Goal: Task Accomplishment & Management: Complete application form

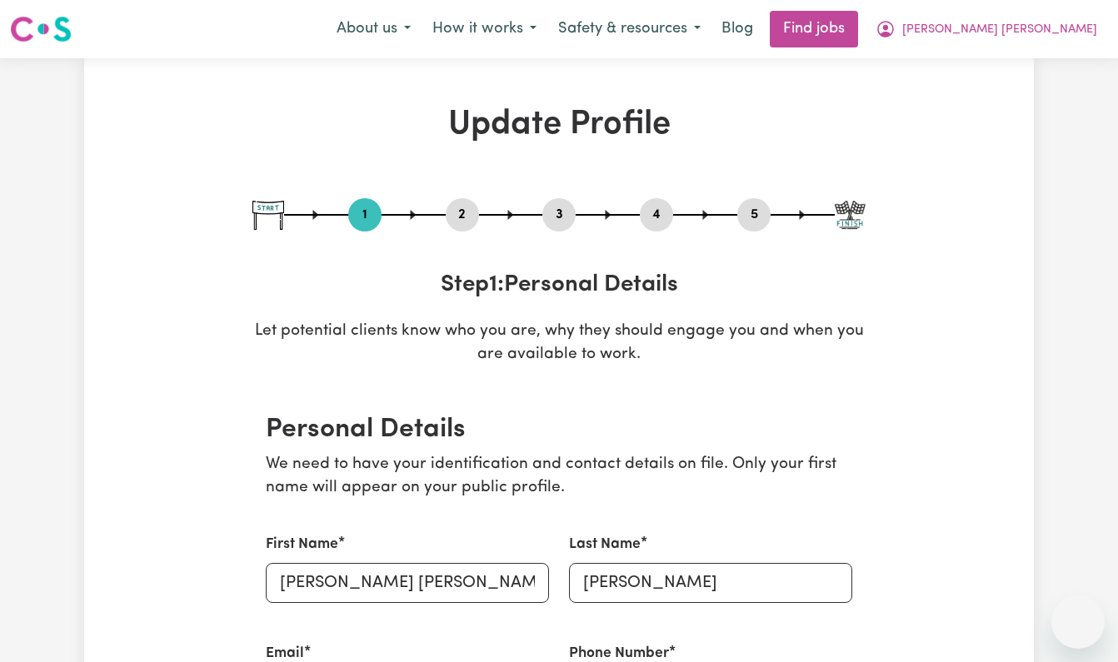
select select "[DEMOGRAPHIC_DATA]"
select select "Australian PR"
select select "Studying a healthcare related degree or qualification"
select select "45"
select select "50"
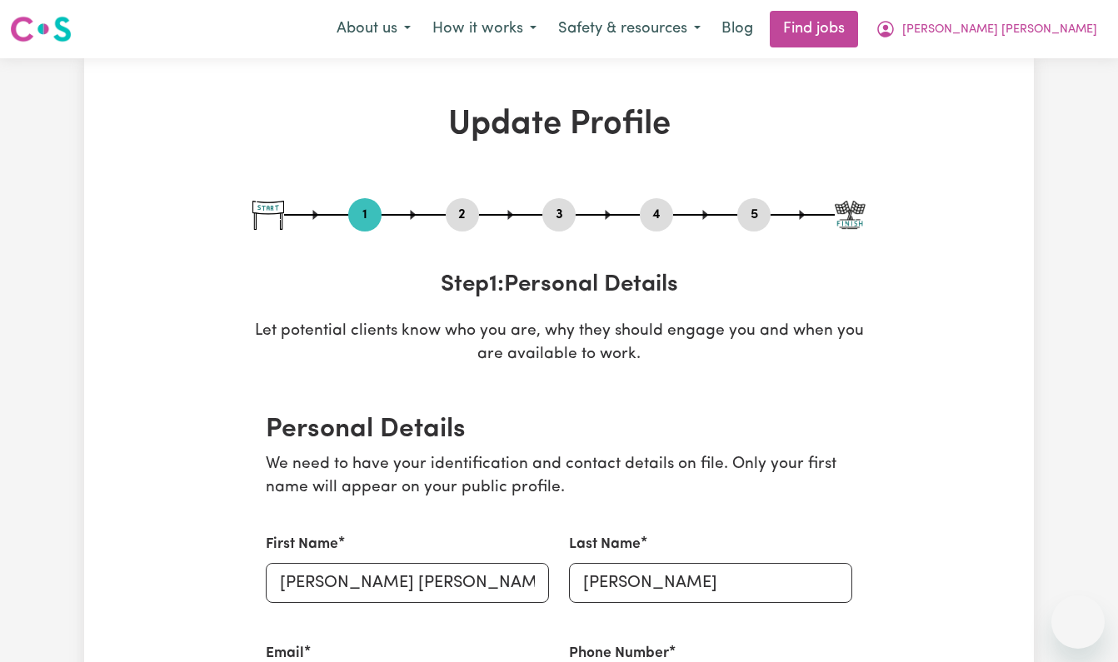
select select "60"
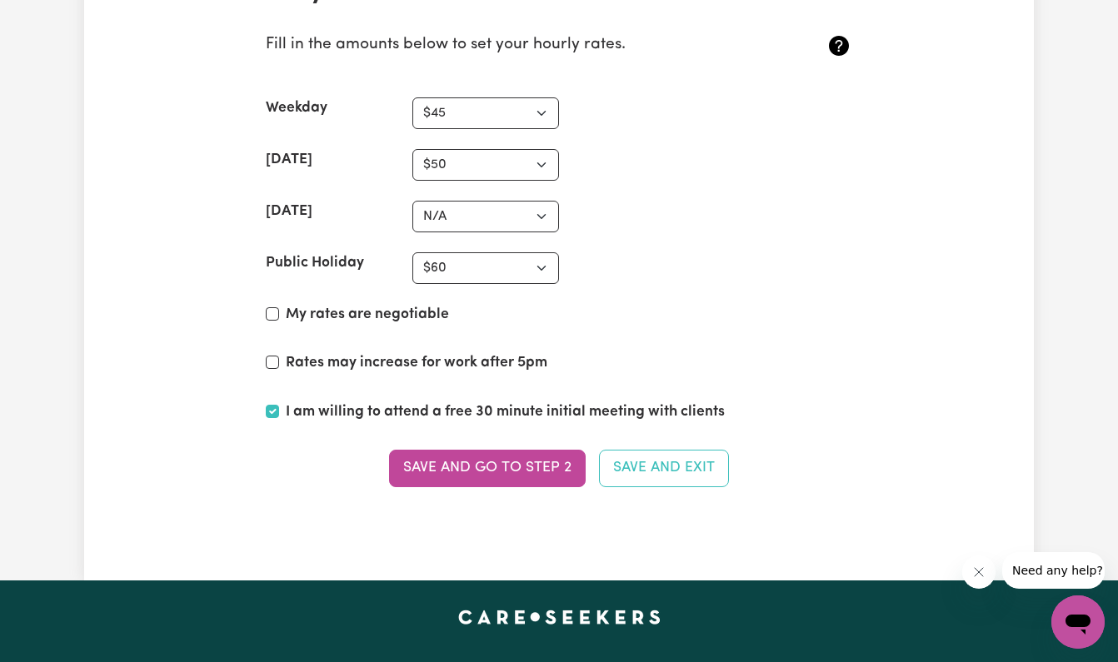
scroll to position [4494, 0]
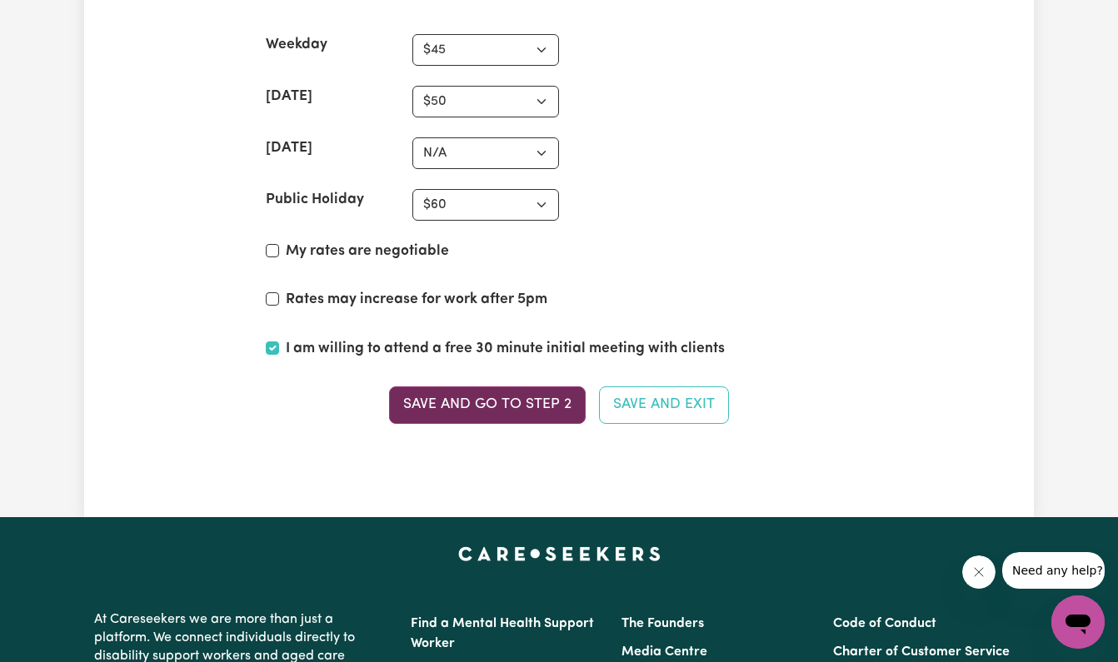
click at [535, 386] on button "Save and go to Step 2" at bounding box center [487, 404] width 197 height 37
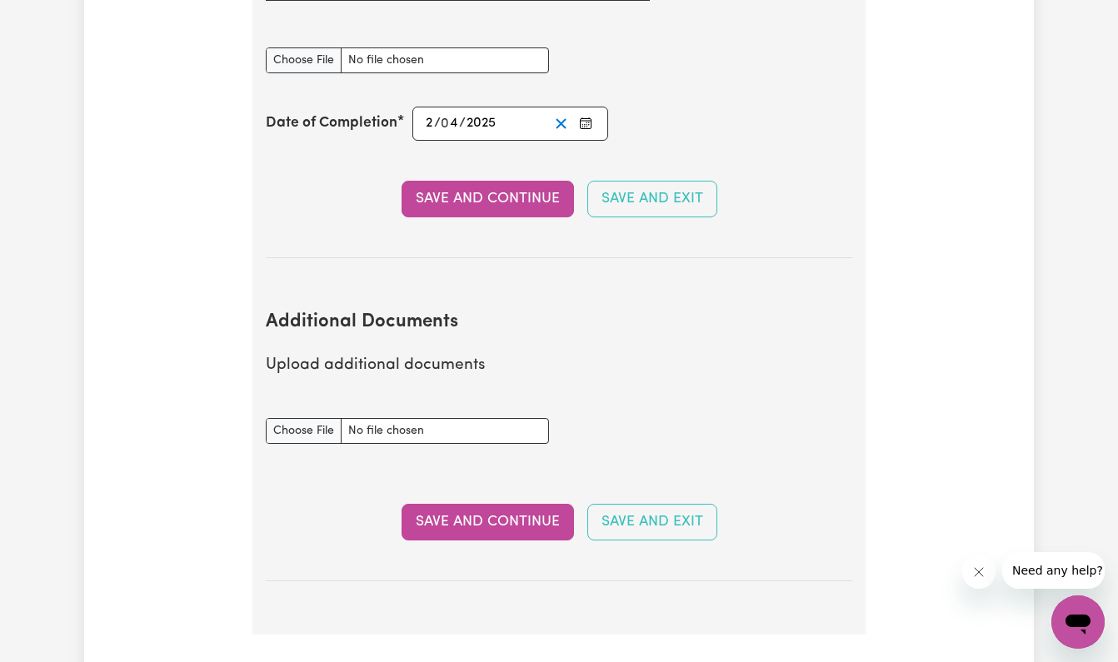
scroll to position [2937, 0]
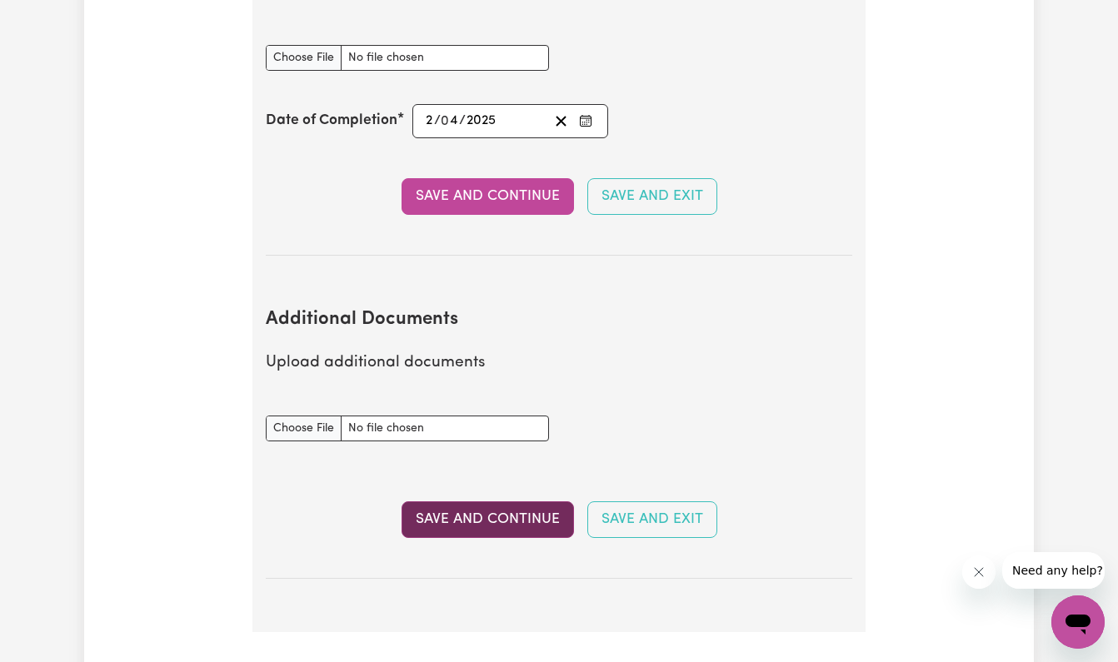
click at [529, 501] on button "Save and Continue" at bounding box center [487, 519] width 172 height 37
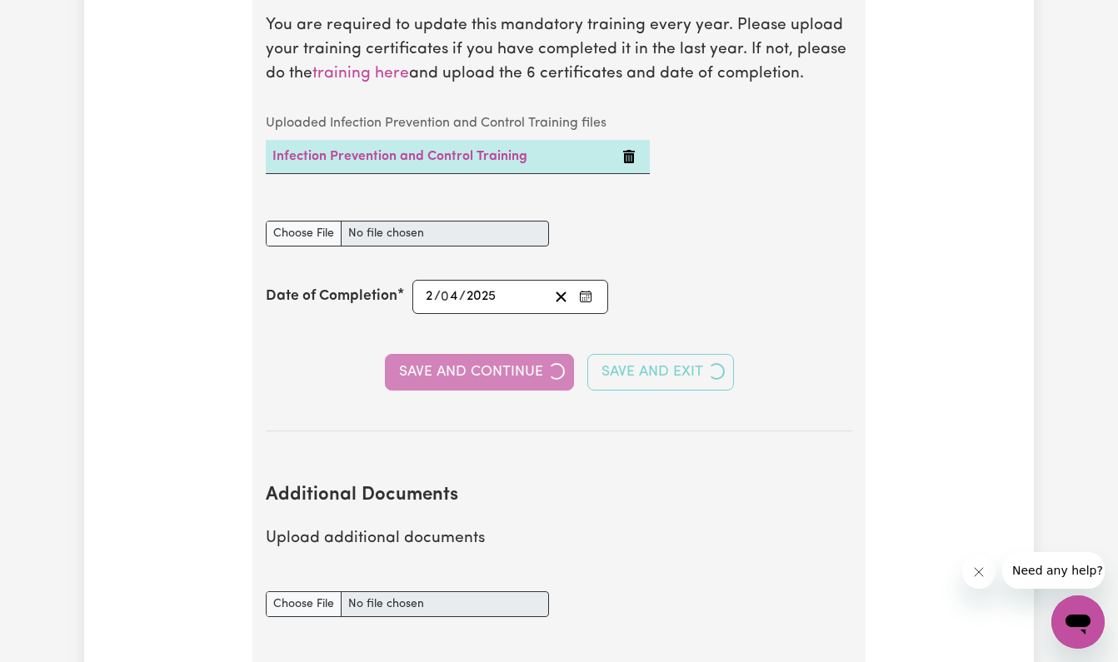
select select "2021"
select select "2024"
select select "2020"
select select "2021"
select select "Certificate III (Individual Support)"
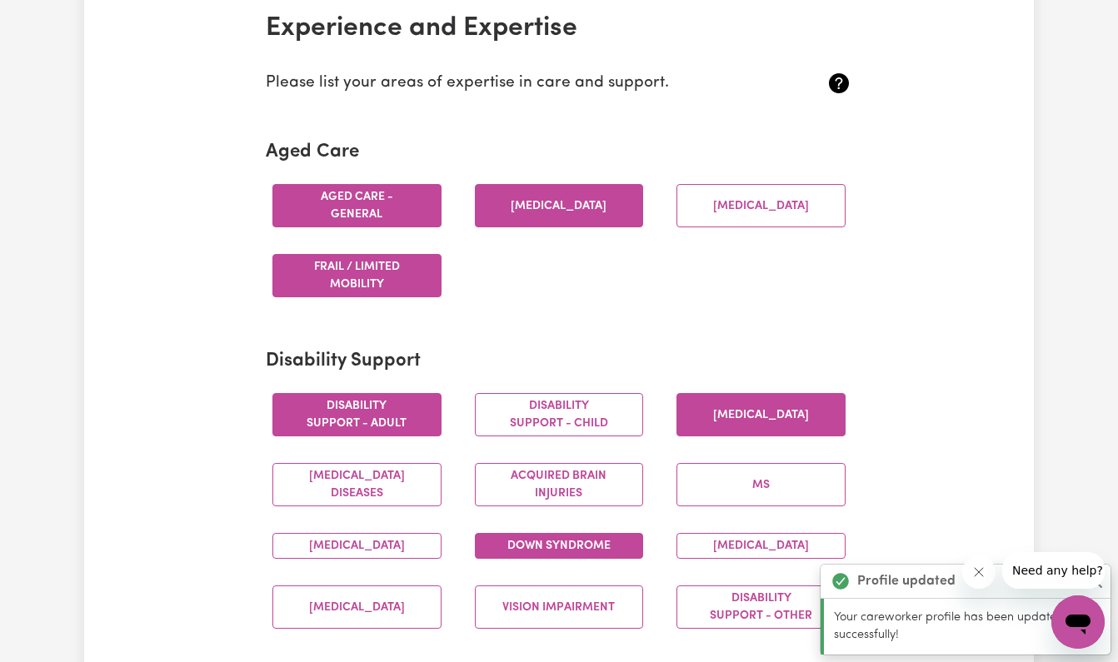
scroll to position [402, 0]
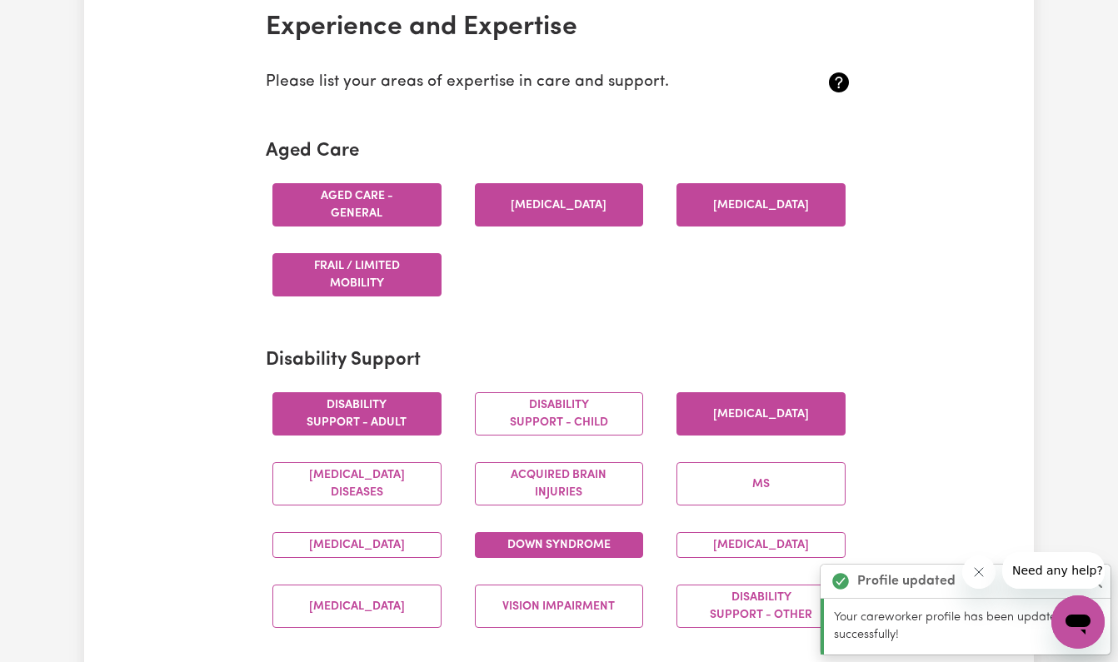
click at [745, 212] on button "Parkinsons" at bounding box center [760, 204] width 169 height 43
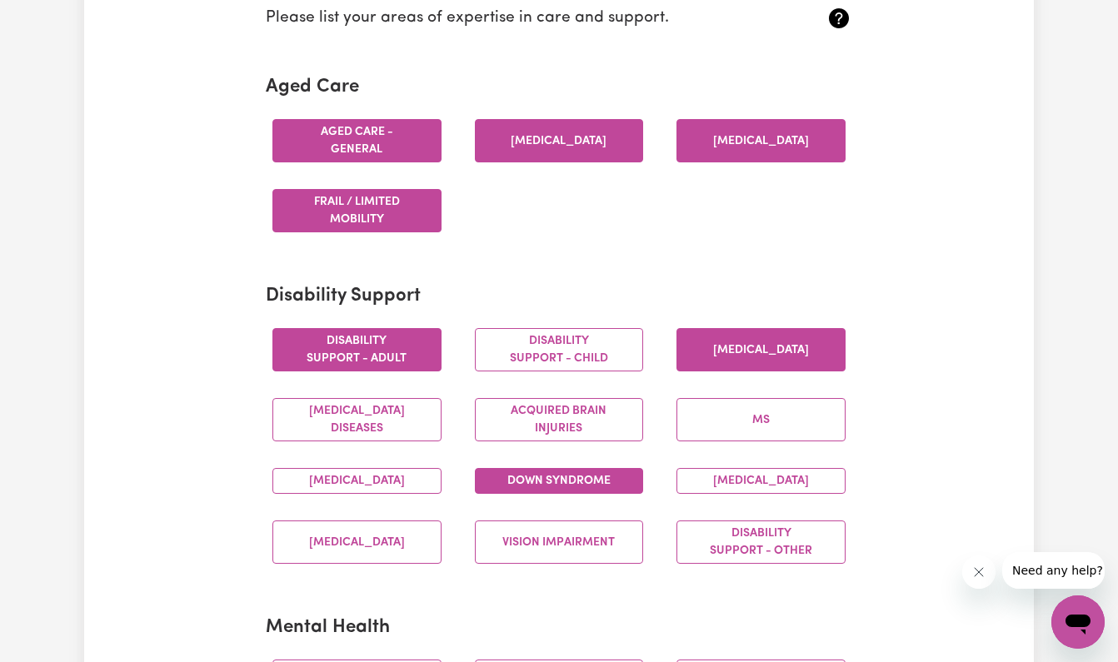
scroll to position [467, 0]
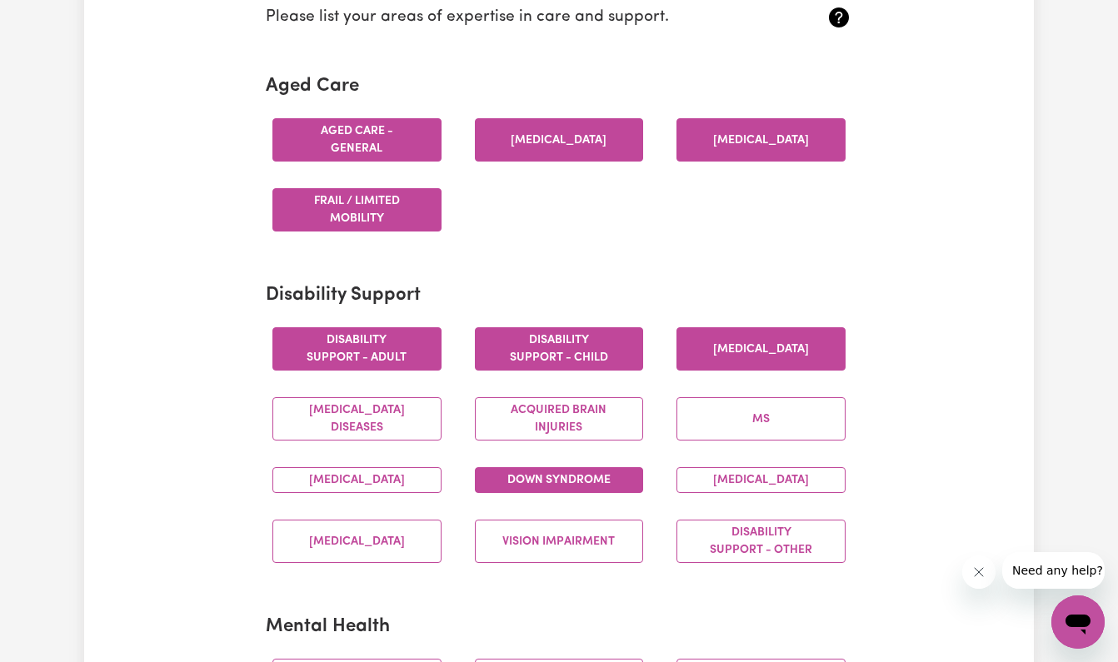
click at [574, 337] on button "Disability support - Child" at bounding box center [559, 348] width 169 height 43
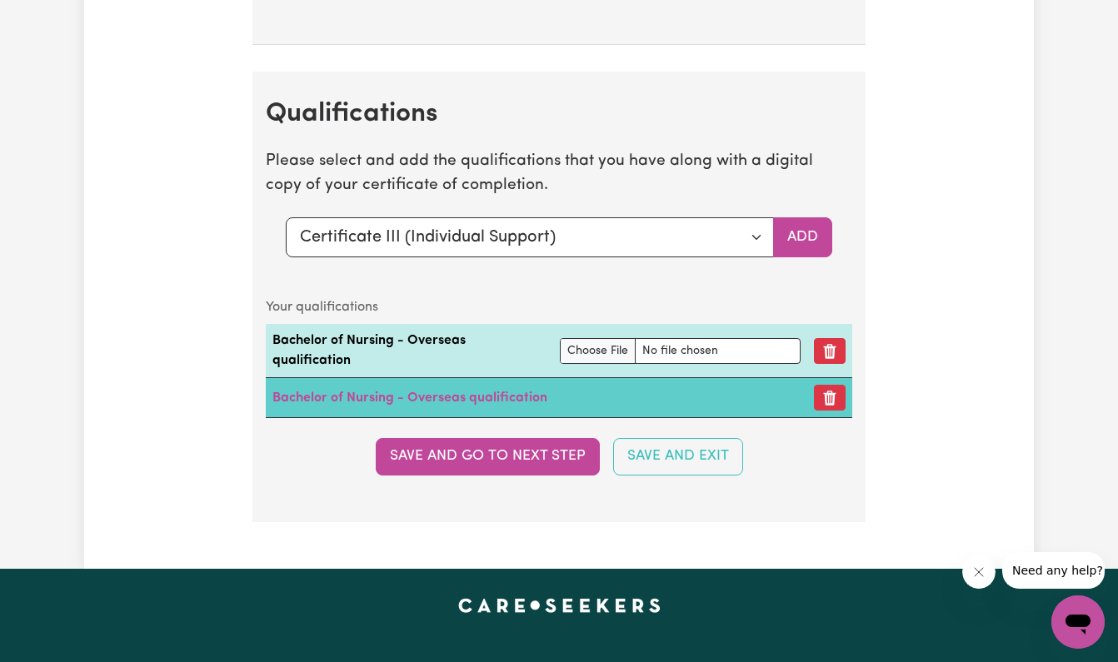
scroll to position [4517, 0]
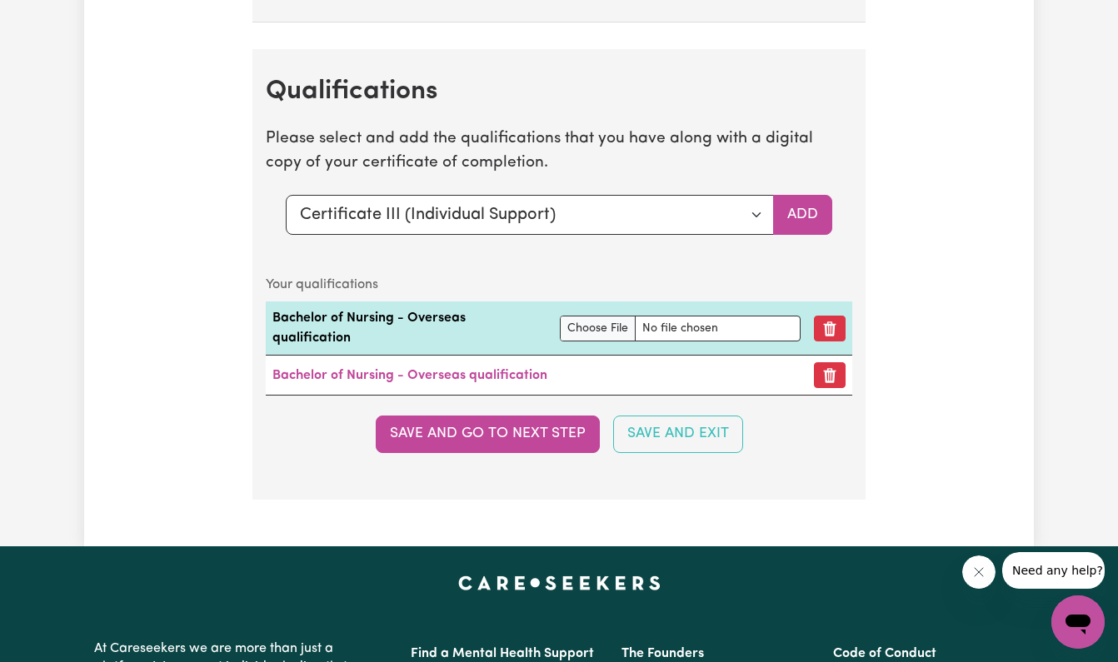
click at [580, 449] on section "Qualifications Please select and add the qualifications that you have along wit…" at bounding box center [558, 274] width 613 height 451
click at [568, 431] on button "Save and go to next step" at bounding box center [488, 434] width 224 height 37
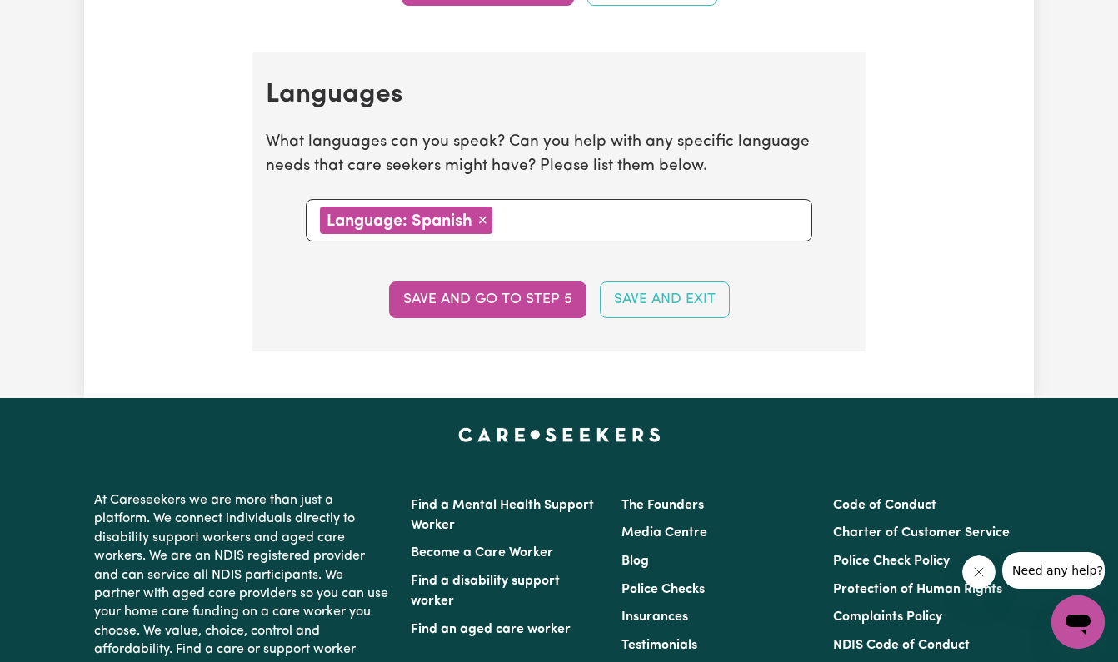
scroll to position [1692, 0]
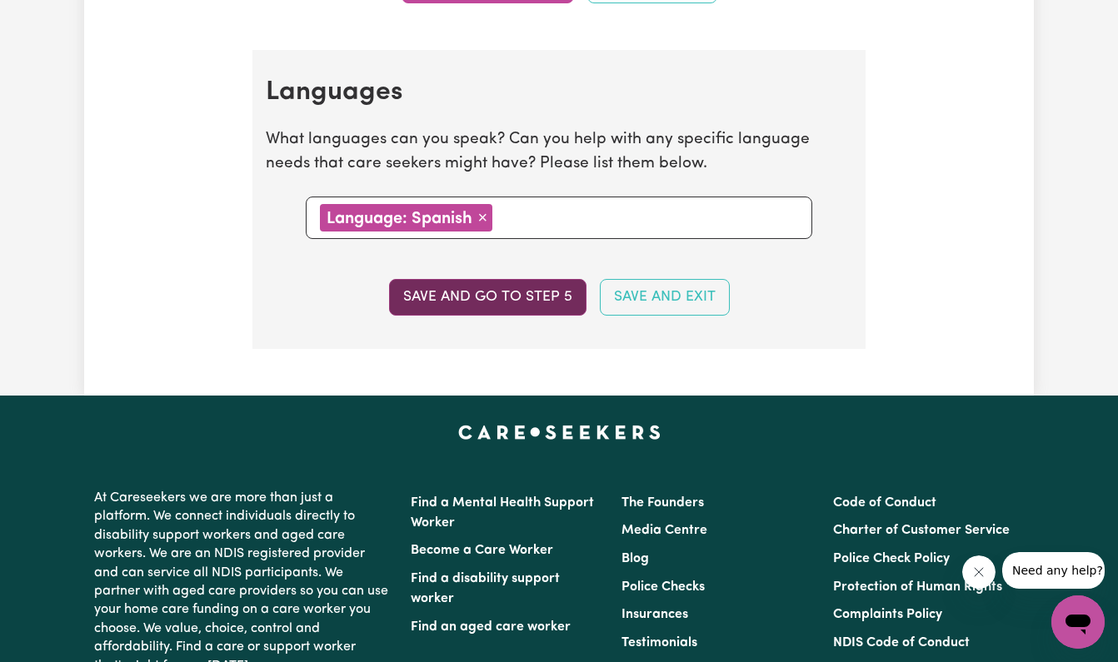
click at [490, 296] on button "Save and go to step 5" at bounding box center [487, 297] width 197 height 37
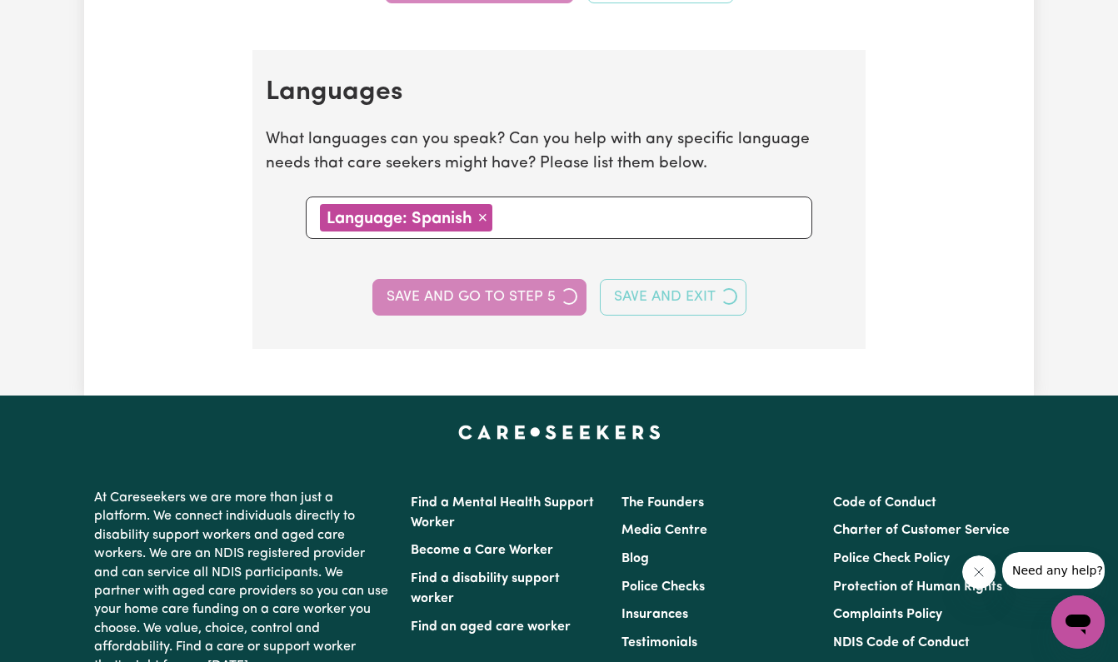
select select "I am providing services privately on my own"
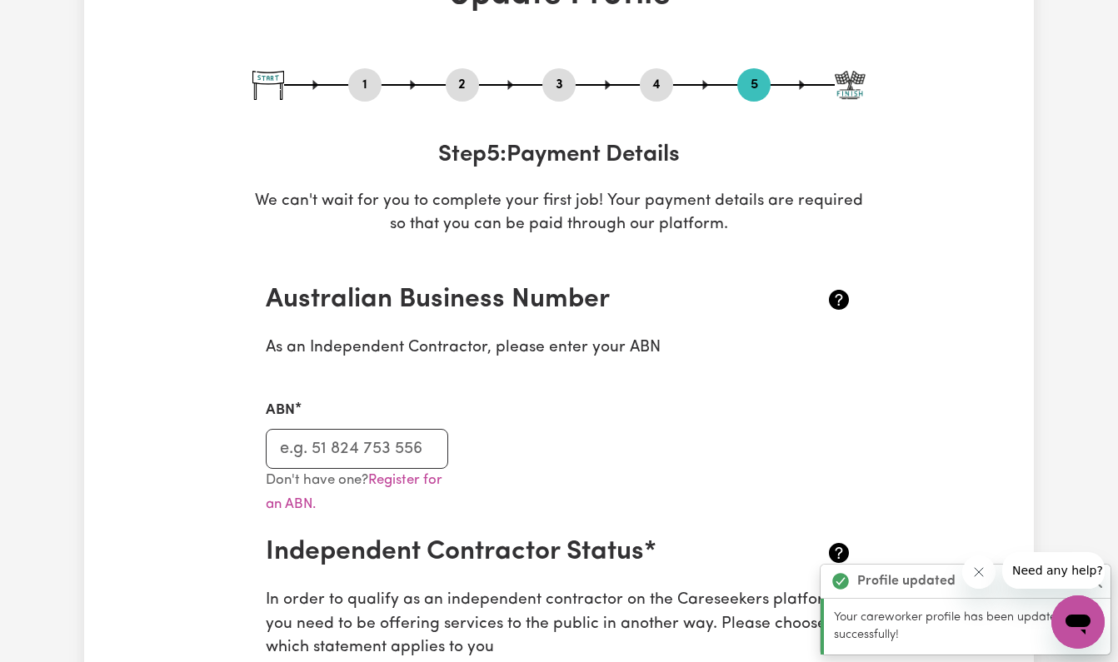
scroll to position [146, 0]
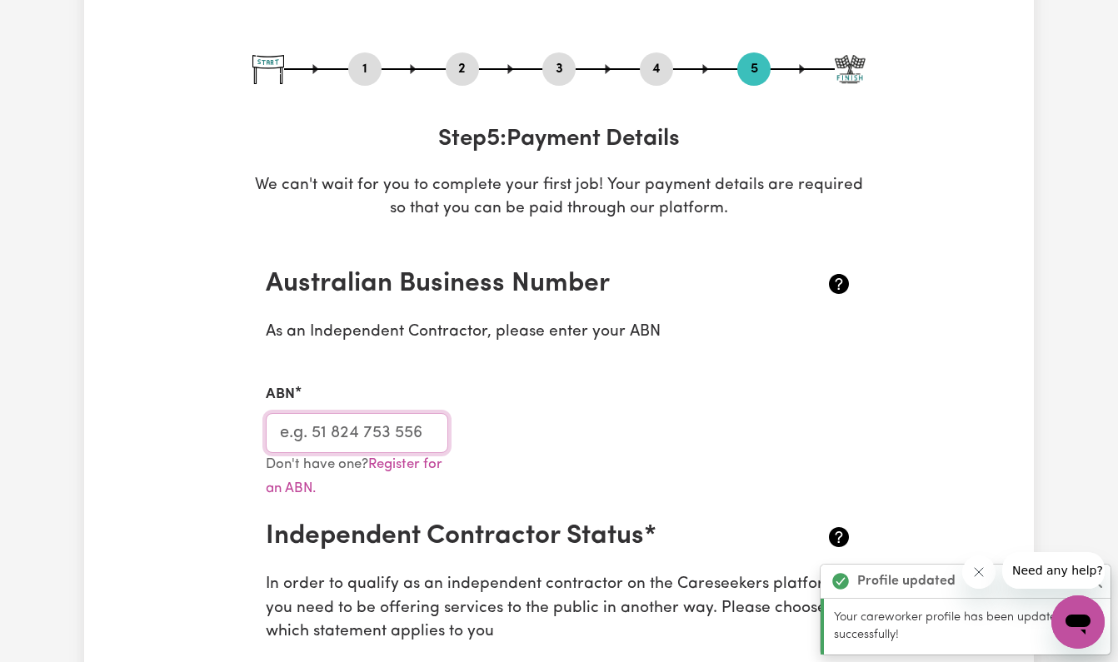
click at [333, 430] on input "ABN" at bounding box center [357, 433] width 182 height 40
paste input "50514716029"
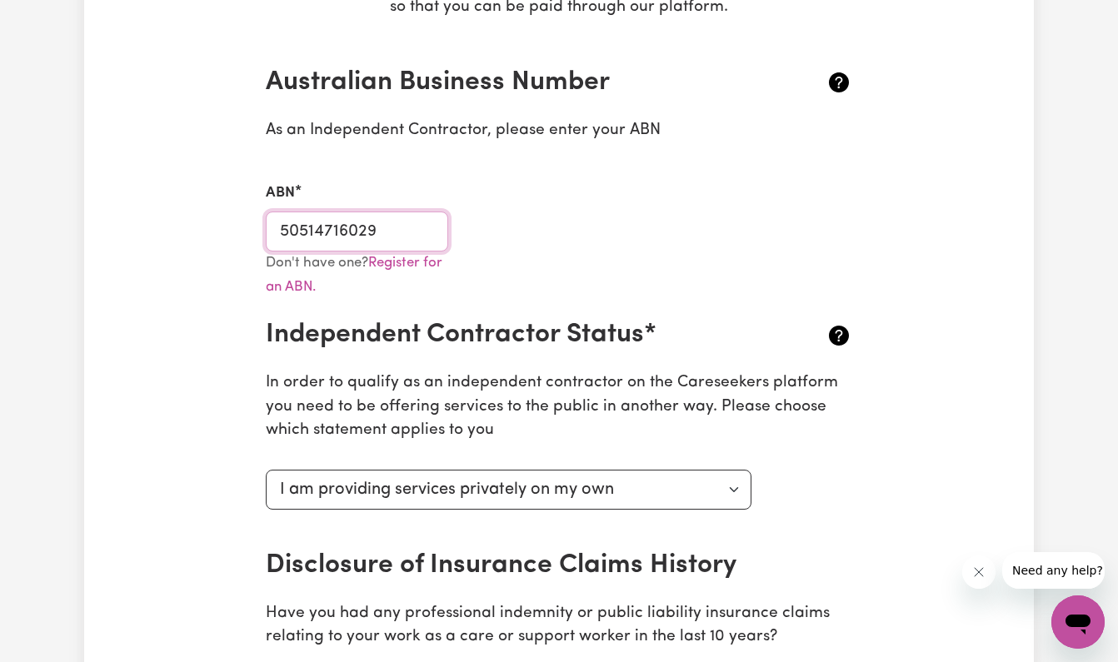
scroll to position [350, 0]
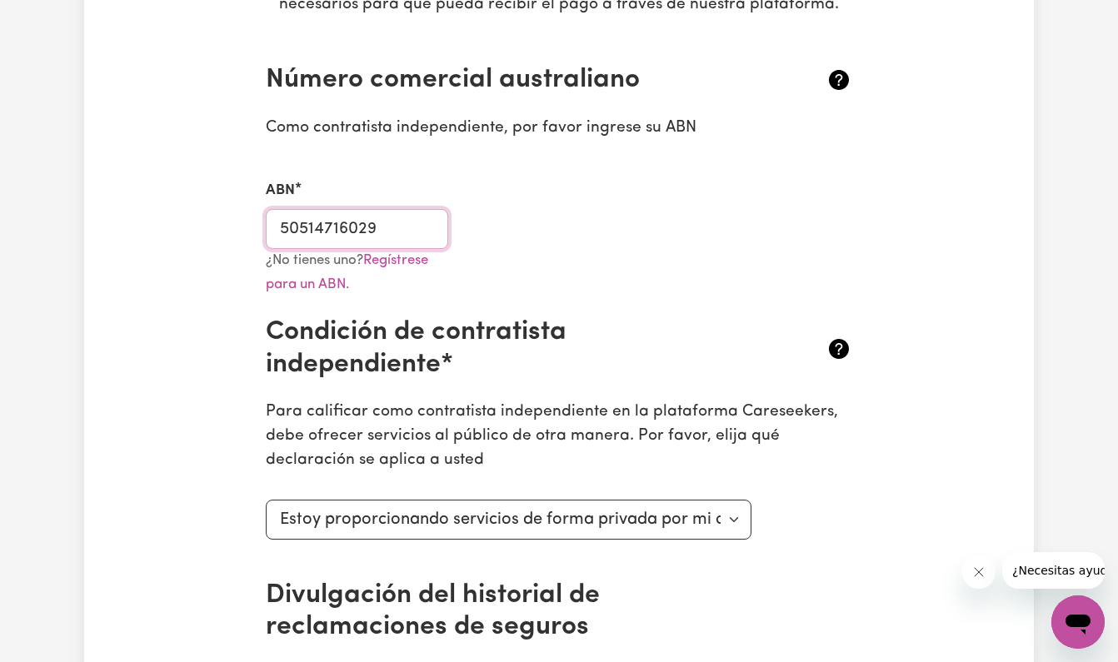
type input "50514716029"
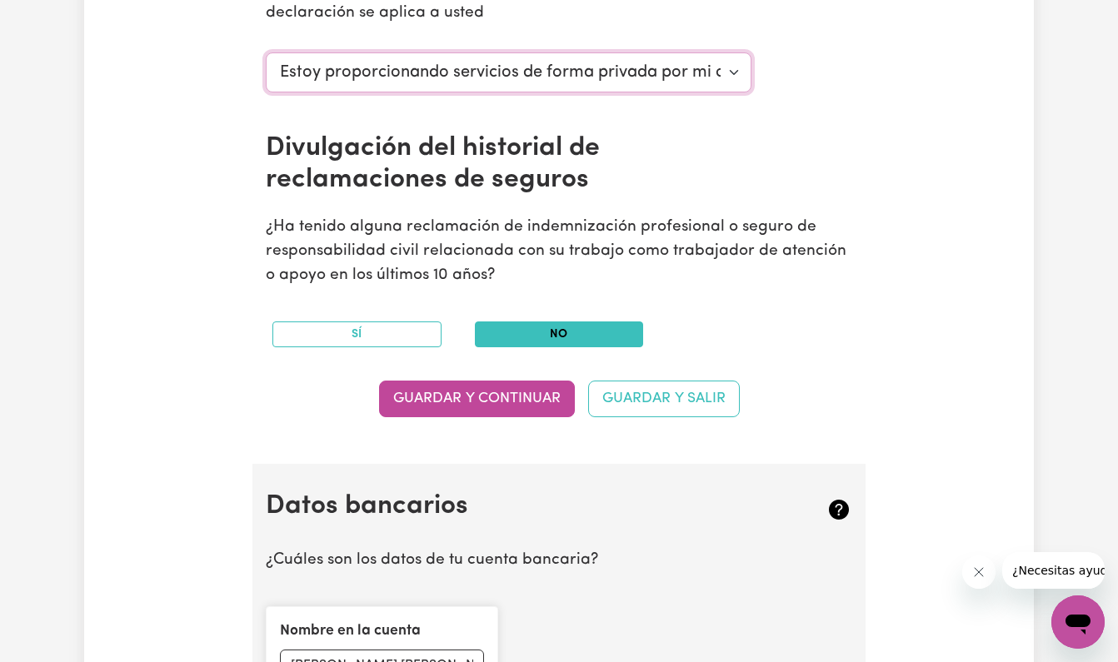
scroll to position [731, 0]
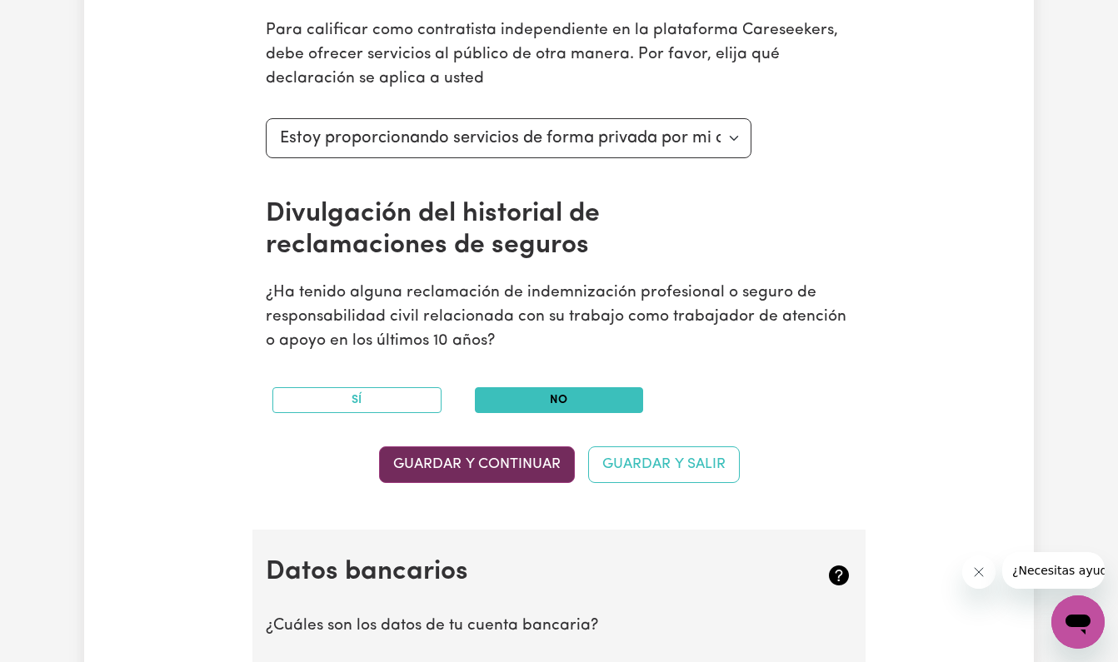
click at [508, 456] on button "GUARDAR Y CONTINUAR" at bounding box center [477, 464] width 196 height 37
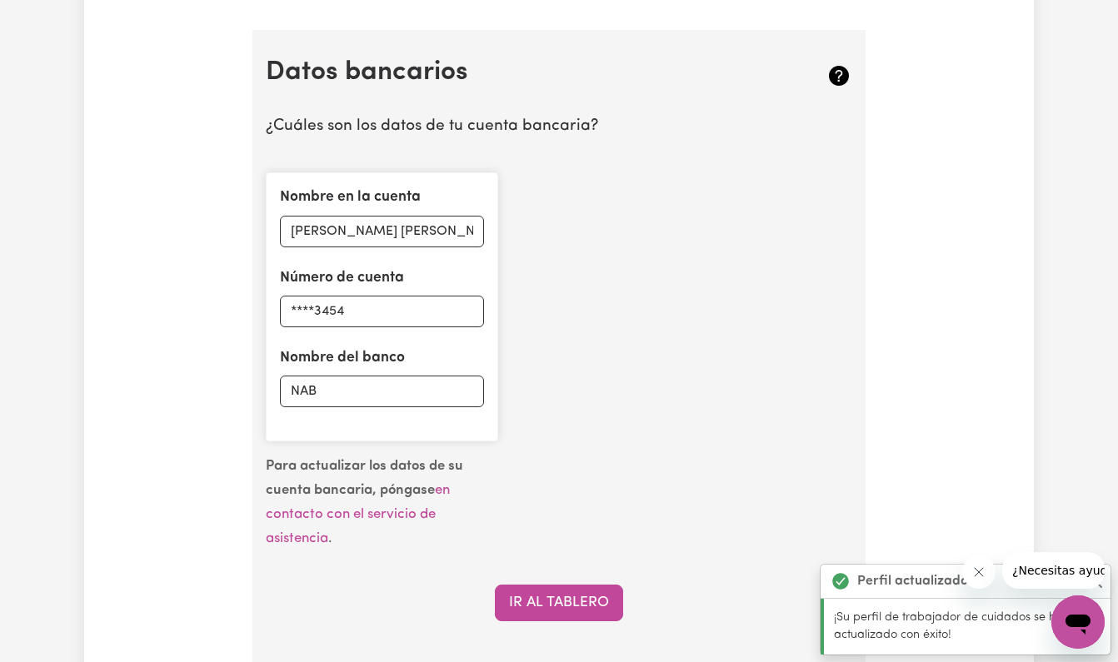
scroll to position [1251, 0]
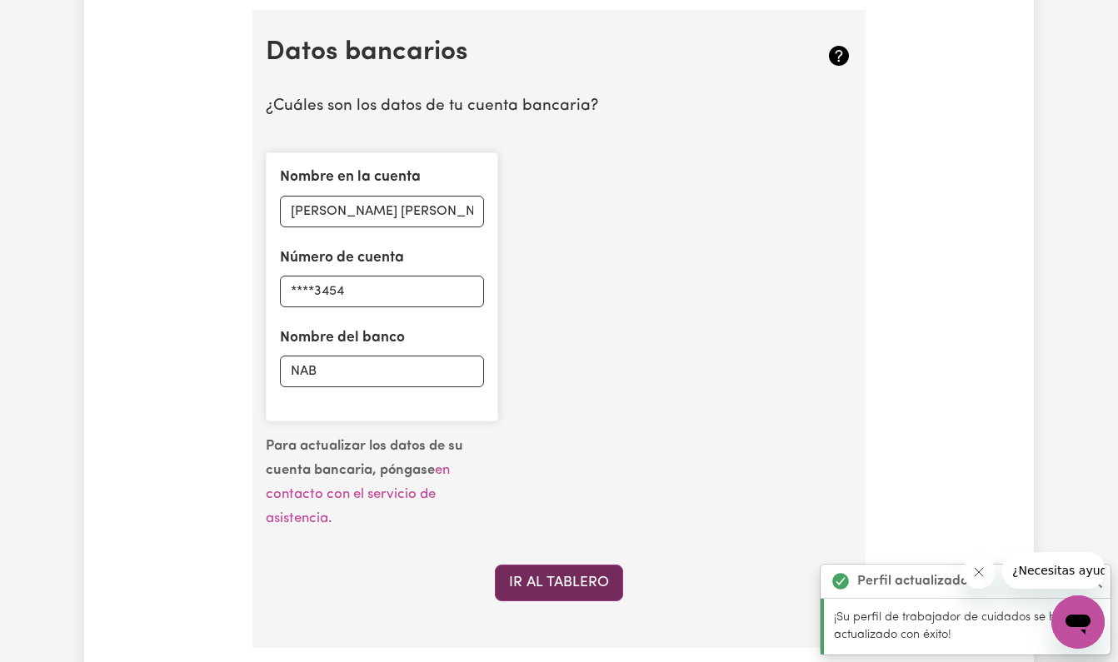
click at [554, 570] on link "IR AL TABLERO" at bounding box center [559, 583] width 128 height 37
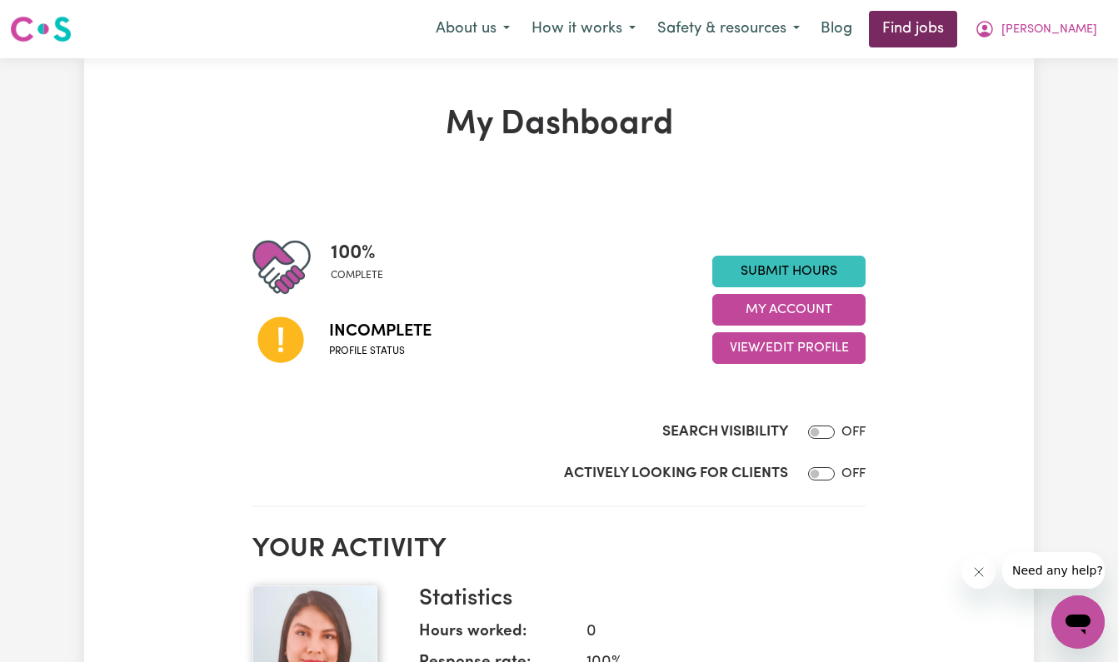
click at [914, 35] on link "Find jobs" at bounding box center [913, 29] width 88 height 37
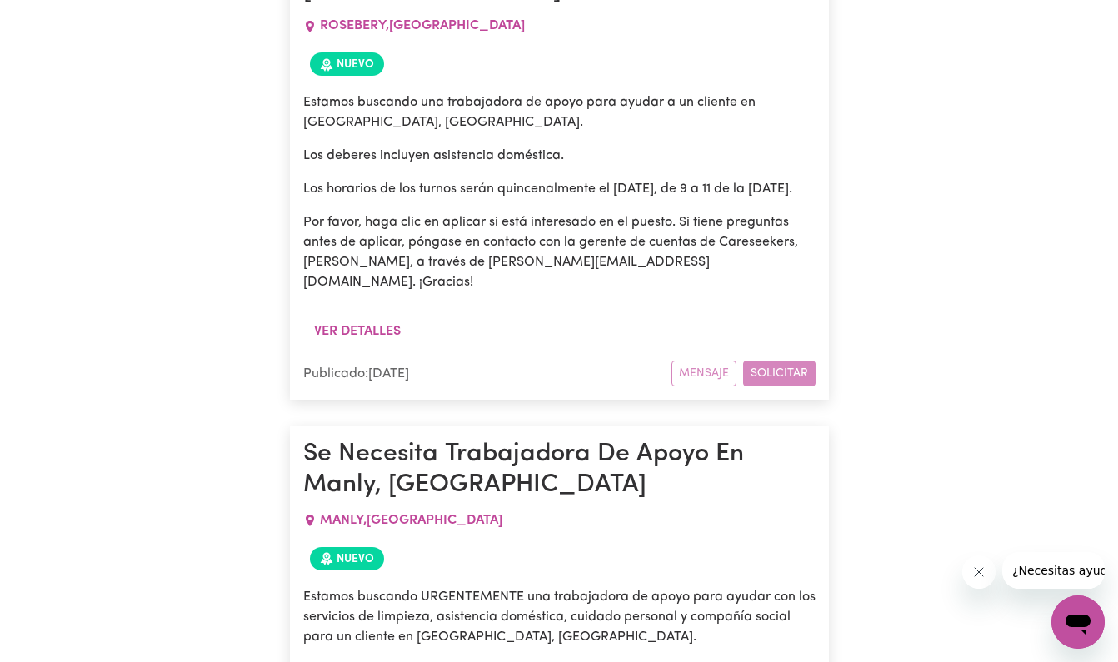
scroll to position [57063, 0]
